Goal: Check status: Check status

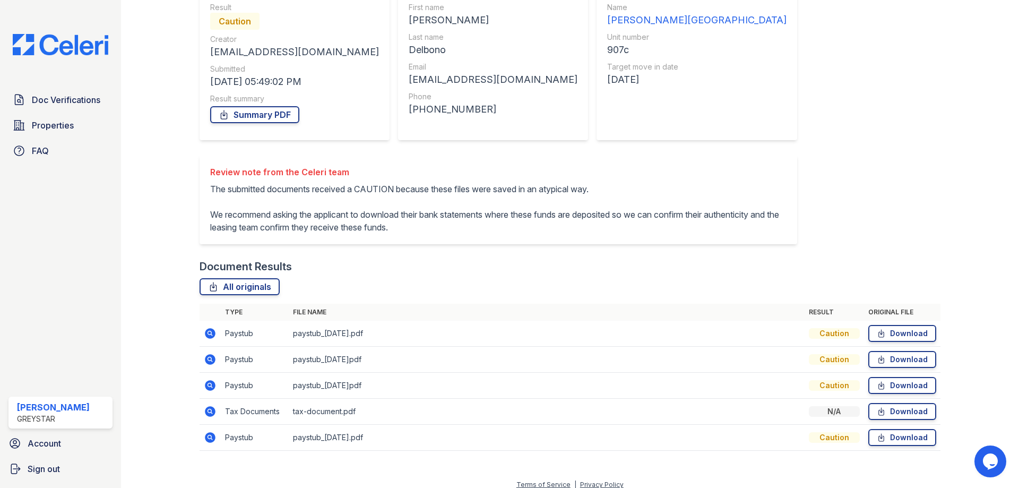
scroll to position [141, 0]
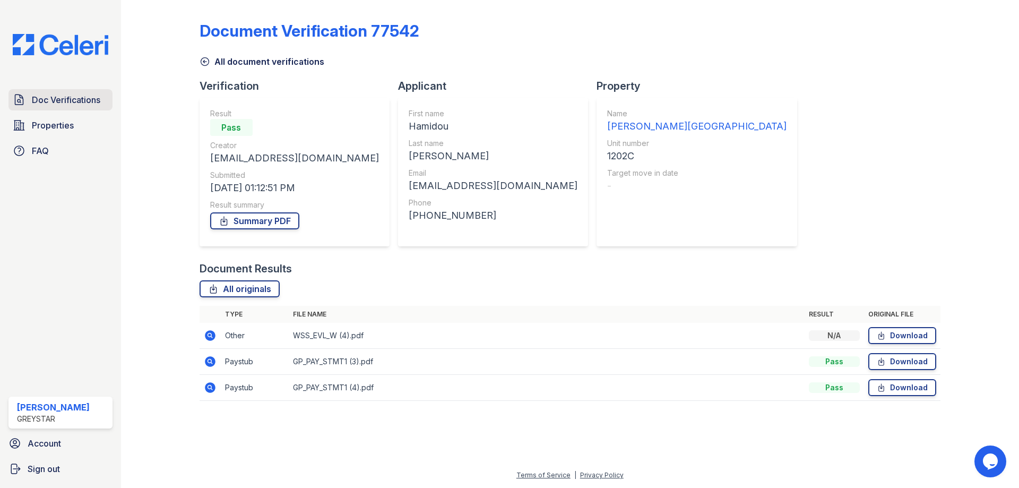
click at [80, 96] on span "Doc Verifications" at bounding box center [66, 99] width 68 height 13
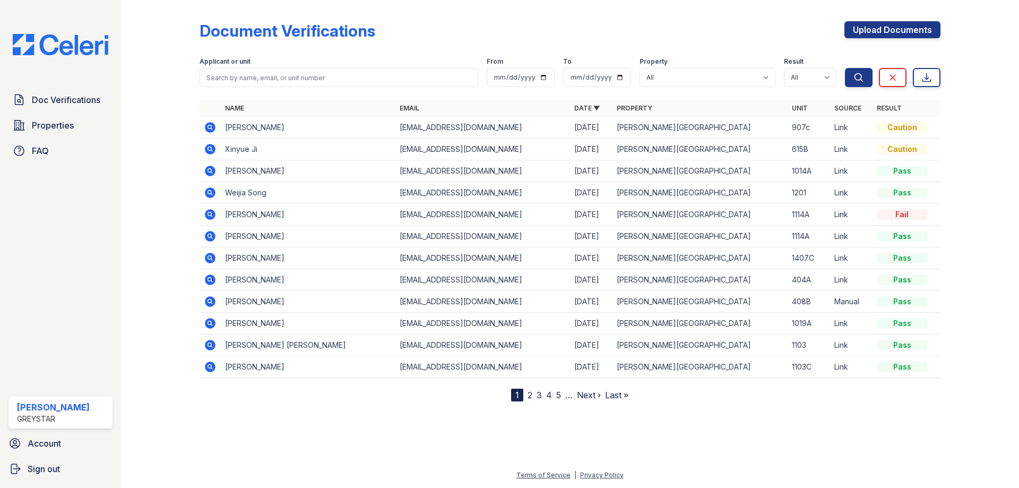
click at [210, 128] on icon at bounding box center [210, 127] width 13 height 13
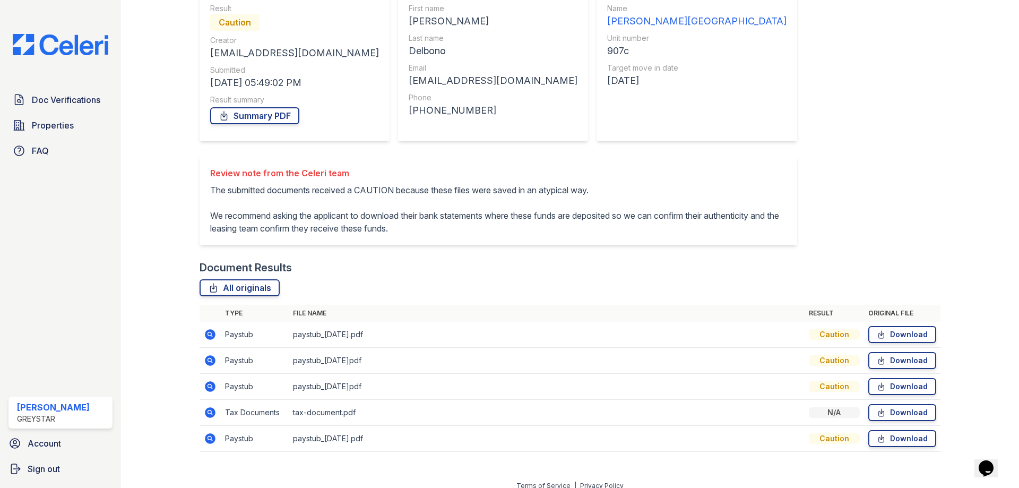
scroll to position [106, 0]
click at [208, 334] on icon at bounding box center [209, 332] width 3 height 3
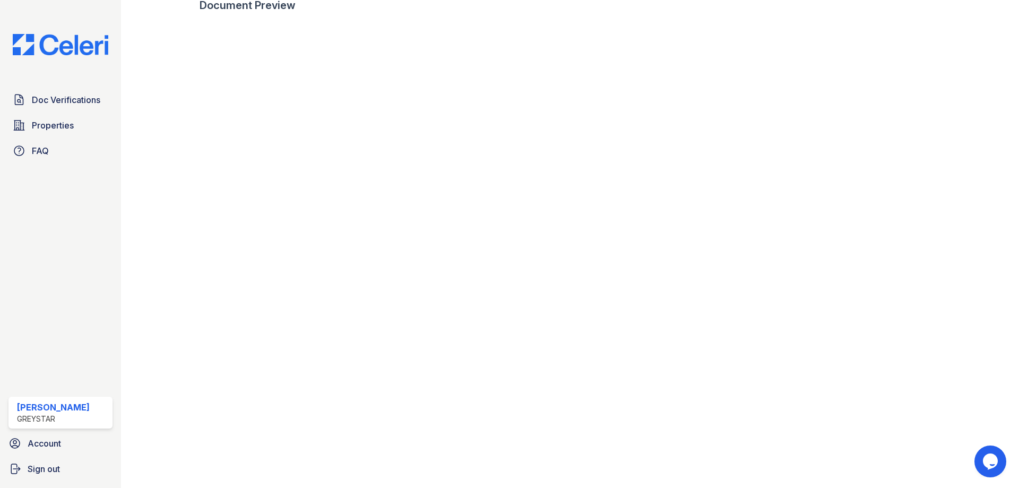
scroll to position [478, 0]
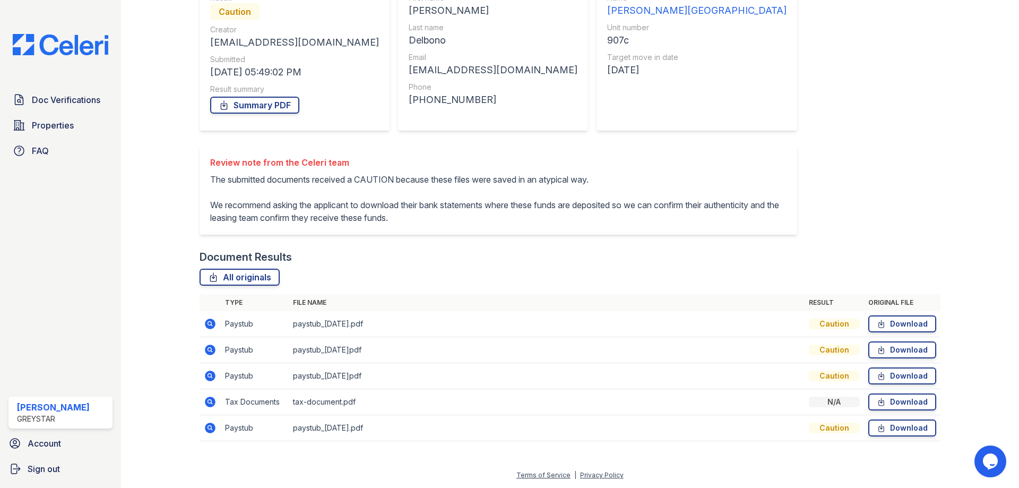
scroll to position [141, 0]
click at [210, 432] on icon at bounding box center [210, 428] width 11 height 11
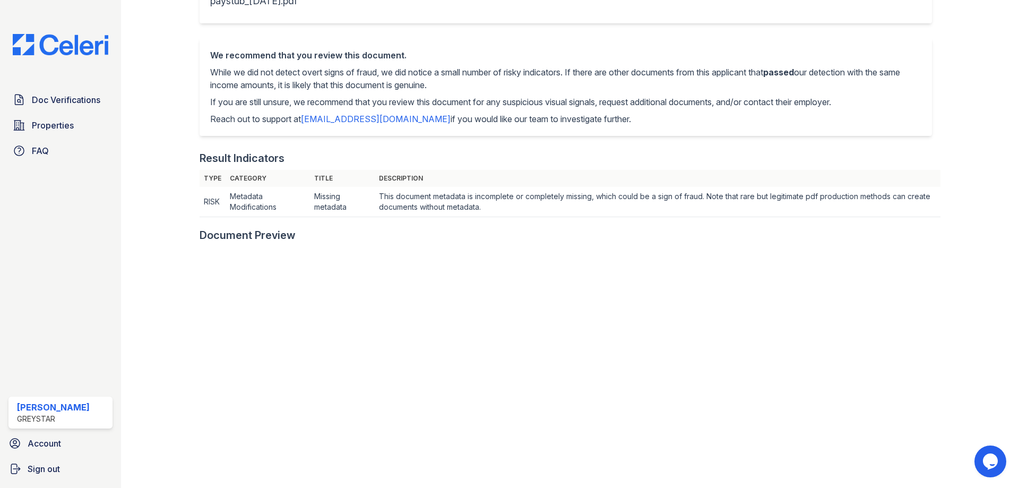
scroll to position [372, 0]
